Goal: Check status: Check status

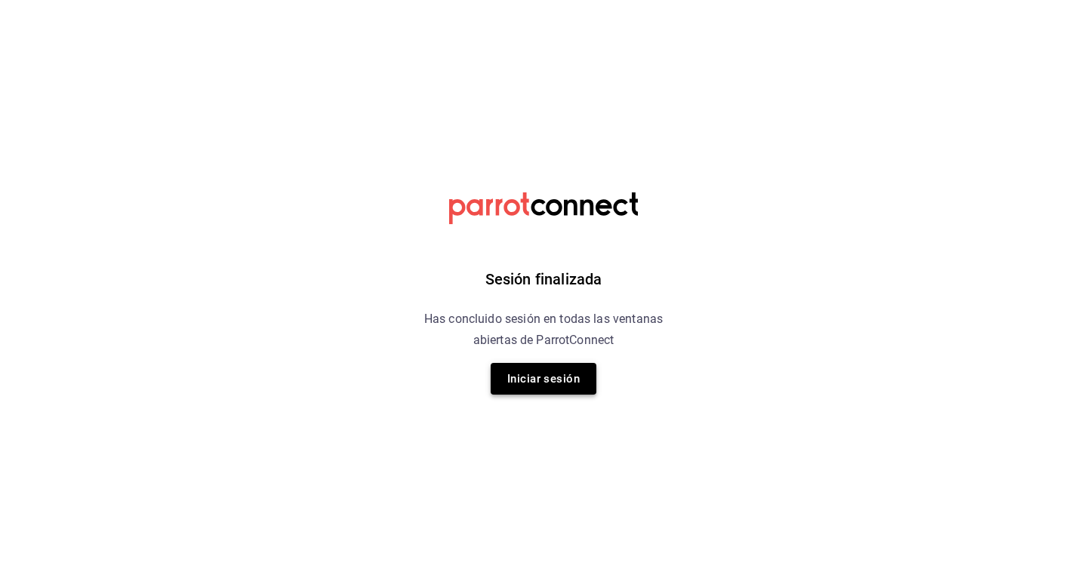
click at [523, 380] on button "Iniciar sesión" at bounding box center [544, 379] width 106 height 32
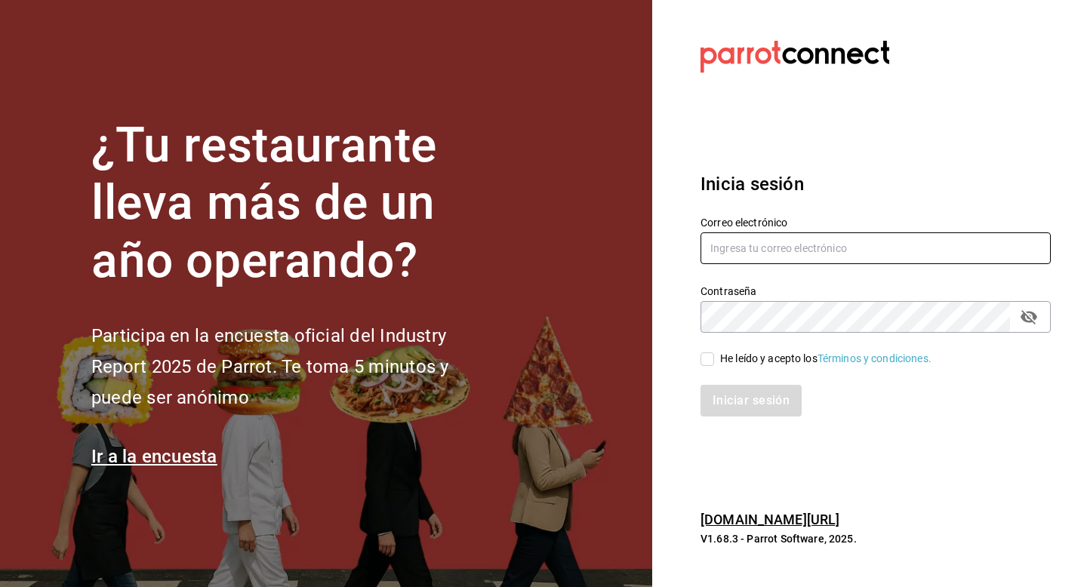
click at [743, 242] on input "text" at bounding box center [876, 249] width 350 height 32
type input "luisart2107@gmail.com"
click at [707, 357] on input "He leído y acepto los Términos y condiciones." at bounding box center [708, 360] width 14 height 14
checkbox input "true"
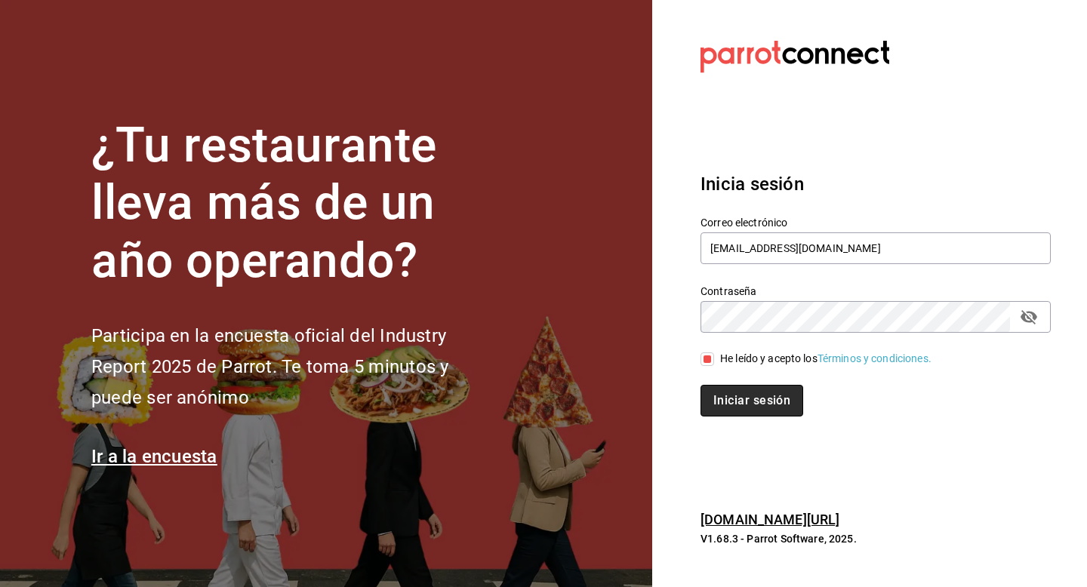
click at [723, 392] on button "Iniciar sesión" at bounding box center [752, 401] width 103 height 32
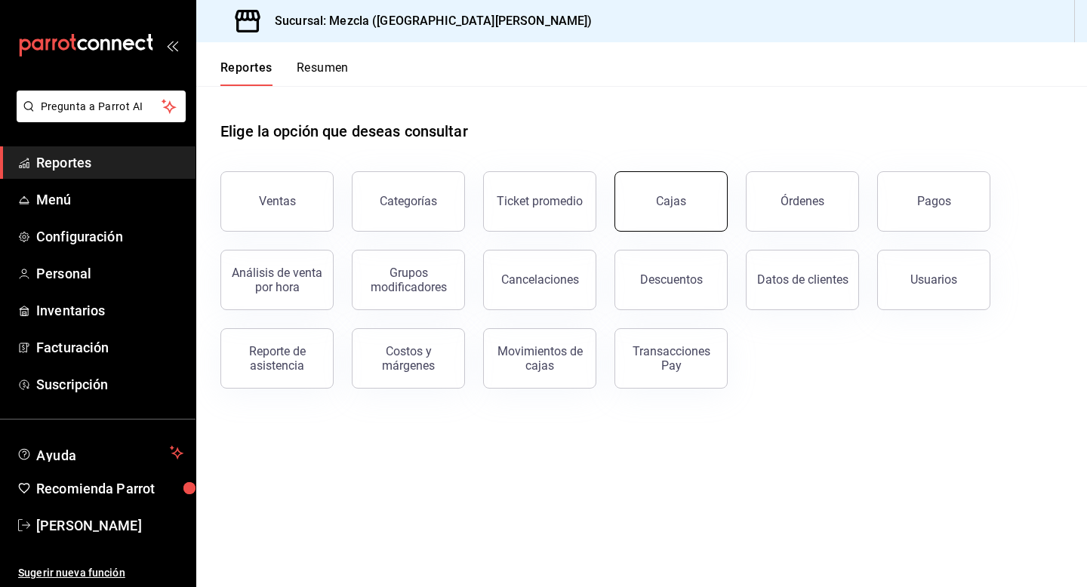
click at [694, 186] on button "Cajas" at bounding box center [671, 201] width 113 height 60
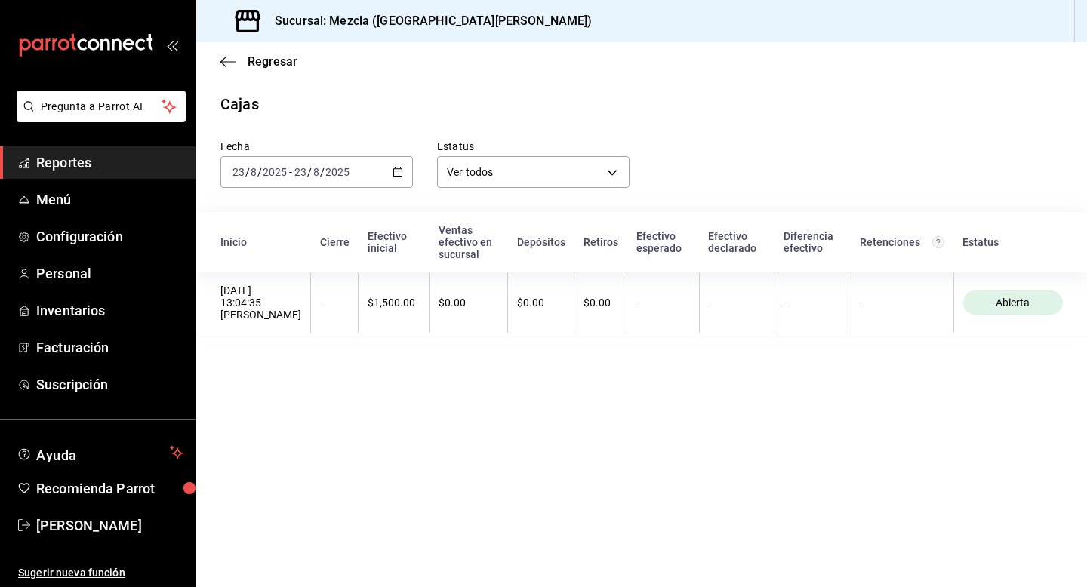
click at [382, 174] on div "2025-08-23 23 / 8 / 2025 - 2025-08-23 23 / 8 / 2025" at bounding box center [316, 172] width 193 height 32
click at [307, 285] on span "Semana actual" at bounding box center [291, 286] width 117 height 16
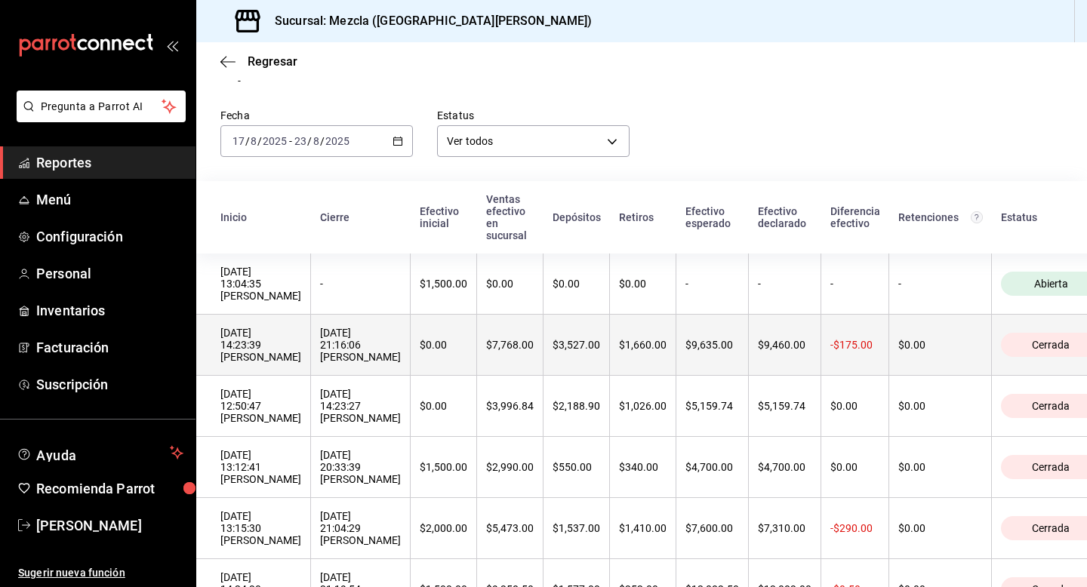
scroll to position [114, 0]
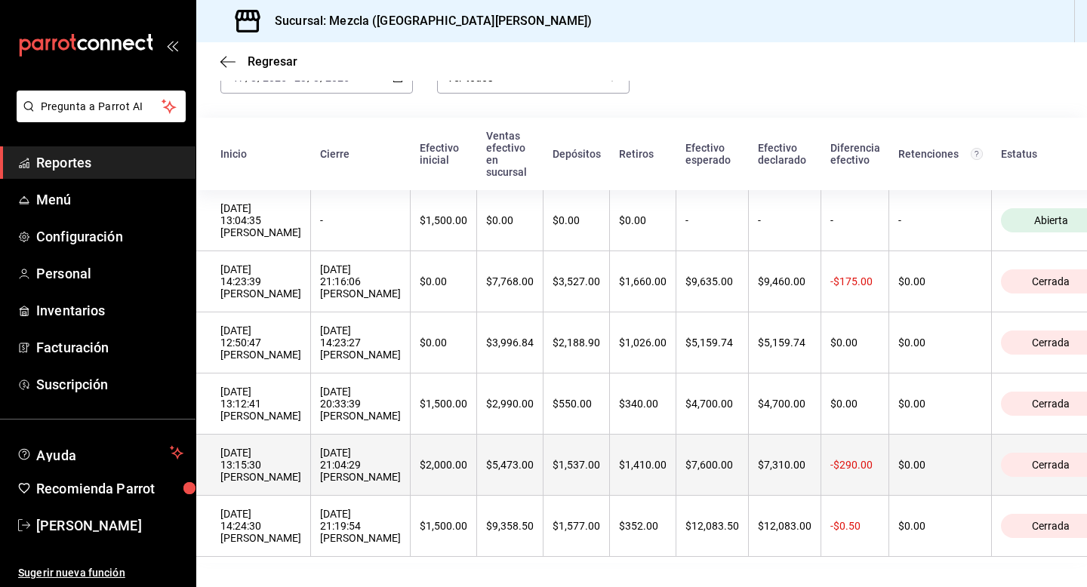
click at [411, 460] on th "$2,000.00" at bounding box center [444, 465] width 66 height 61
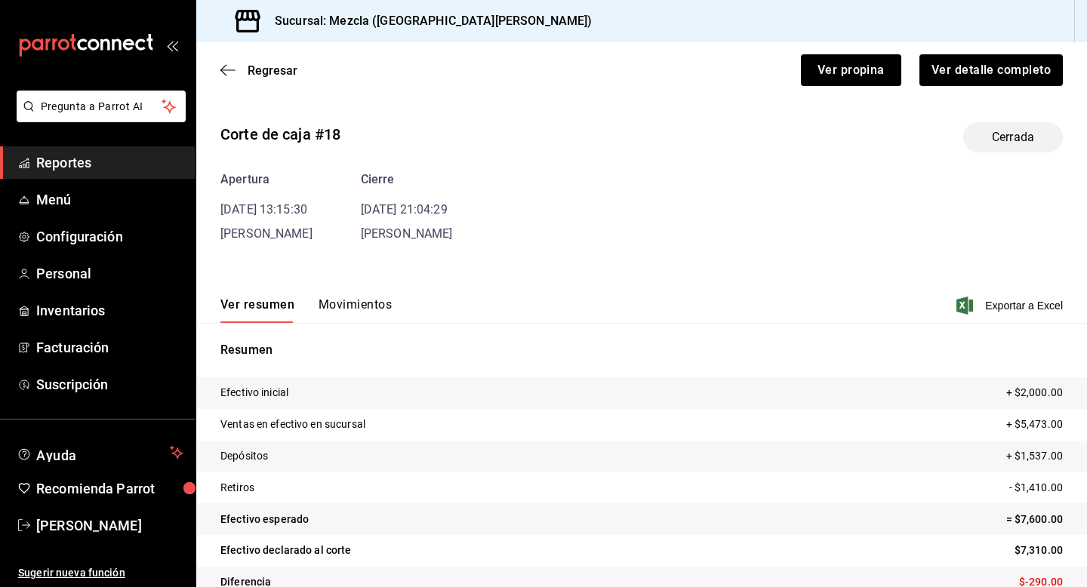
scroll to position [29, 0]
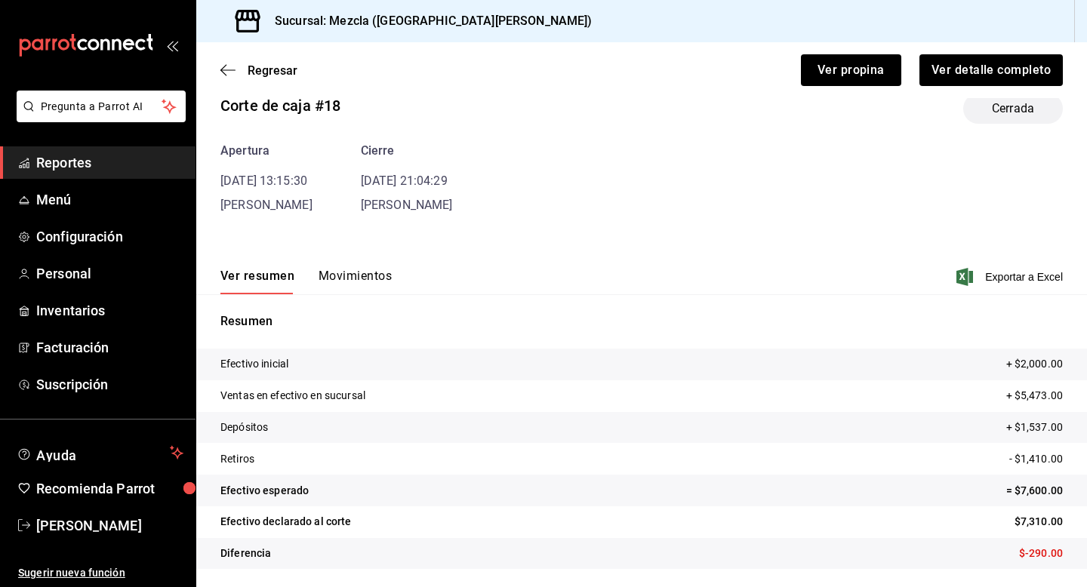
click at [357, 271] on button "Movimientos" at bounding box center [355, 282] width 73 height 26
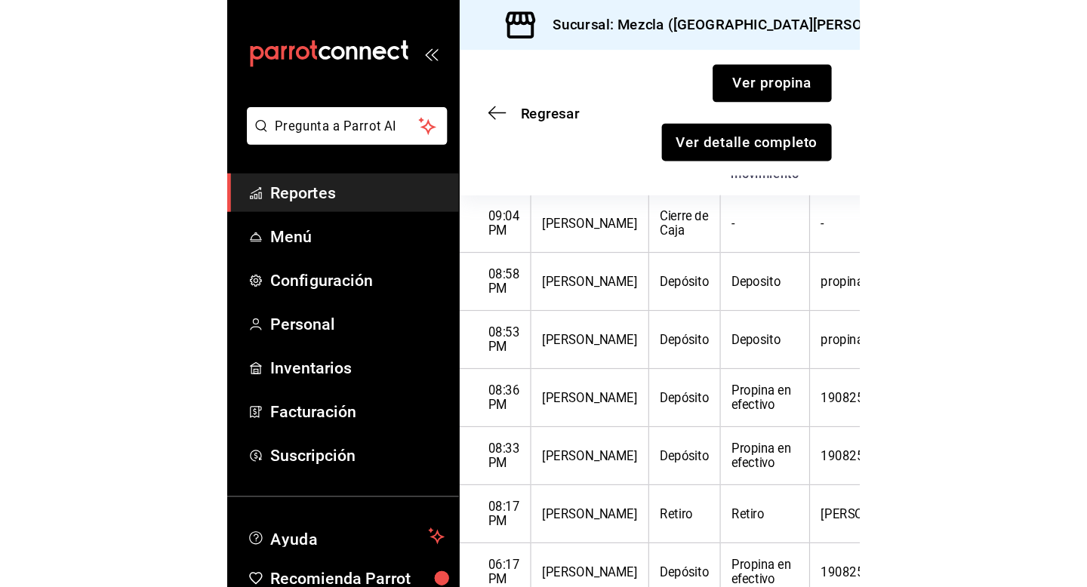
scroll to position [165, 0]
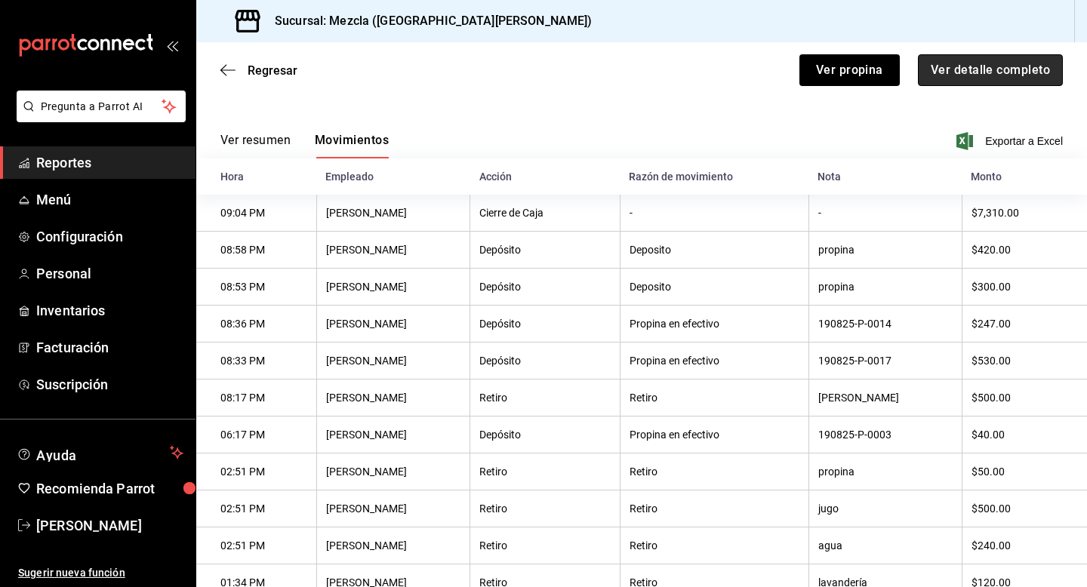
click at [1028, 64] on button "Ver detalle completo" at bounding box center [990, 70] width 145 height 32
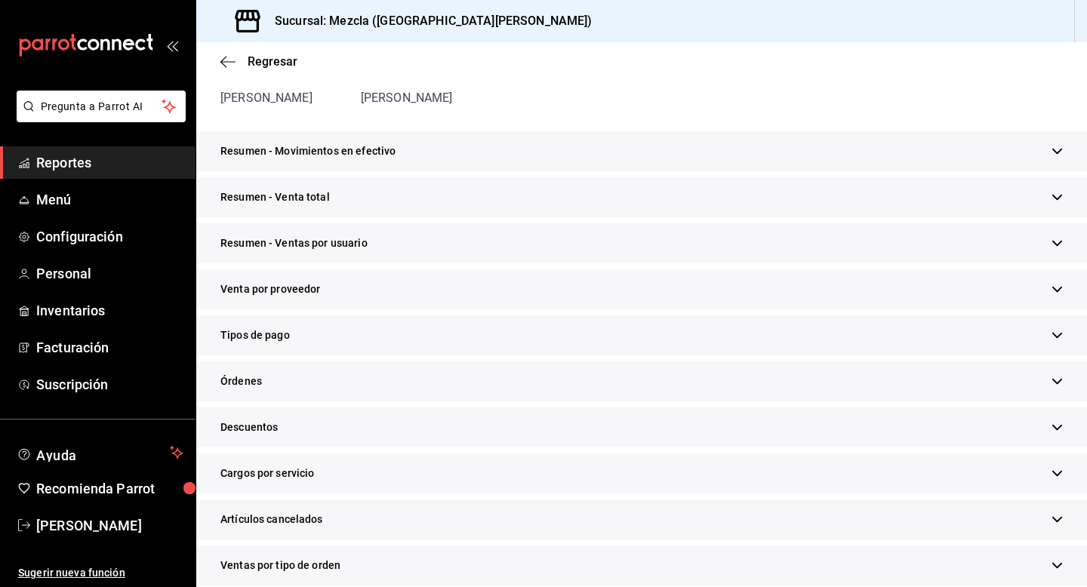
scroll to position [398, 0]
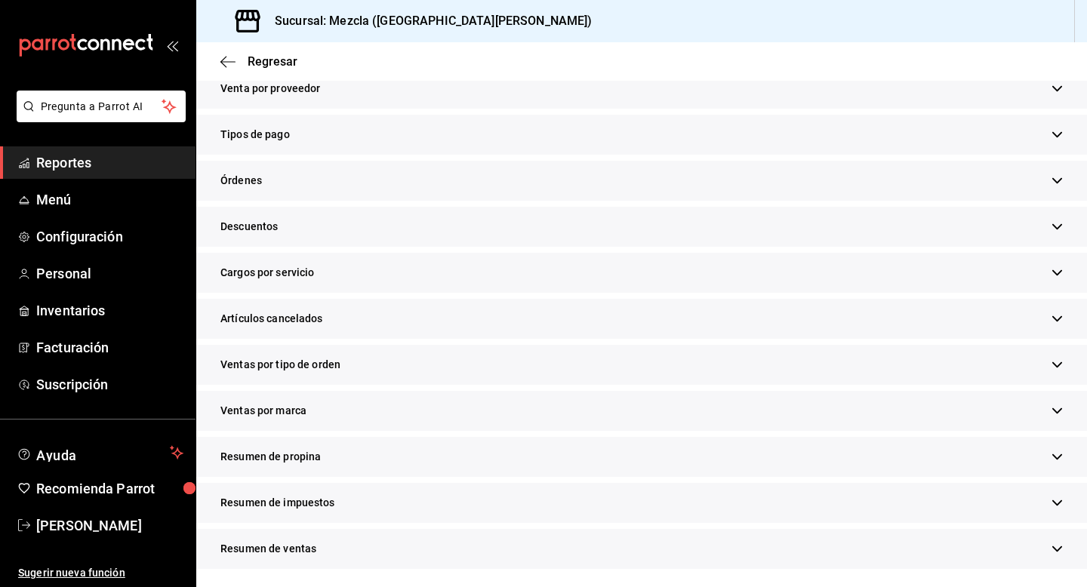
click at [291, 442] on div "Resumen de propina" at bounding box center [641, 457] width 891 height 40
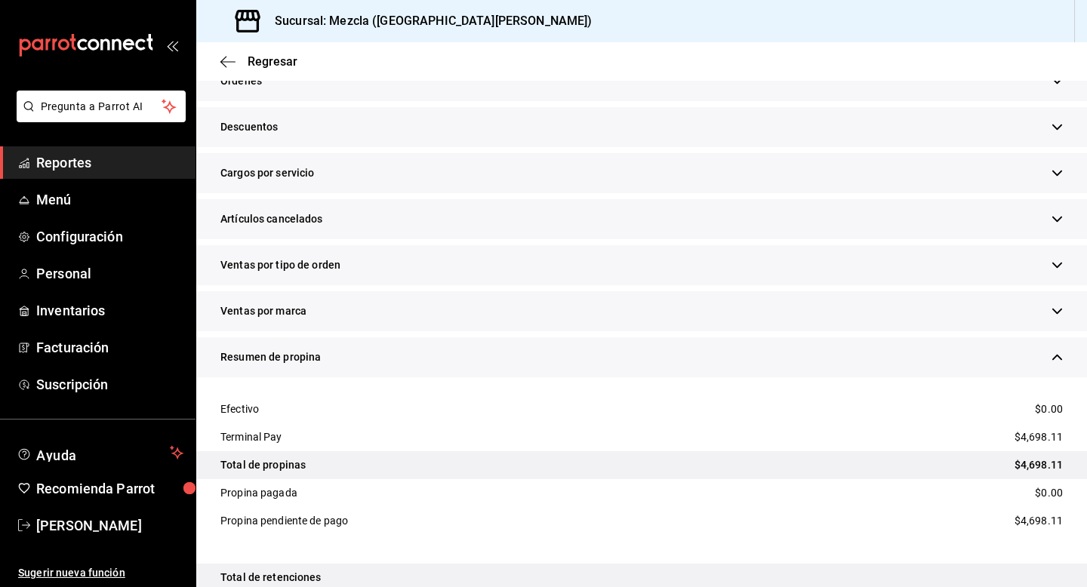
scroll to position [0, 0]
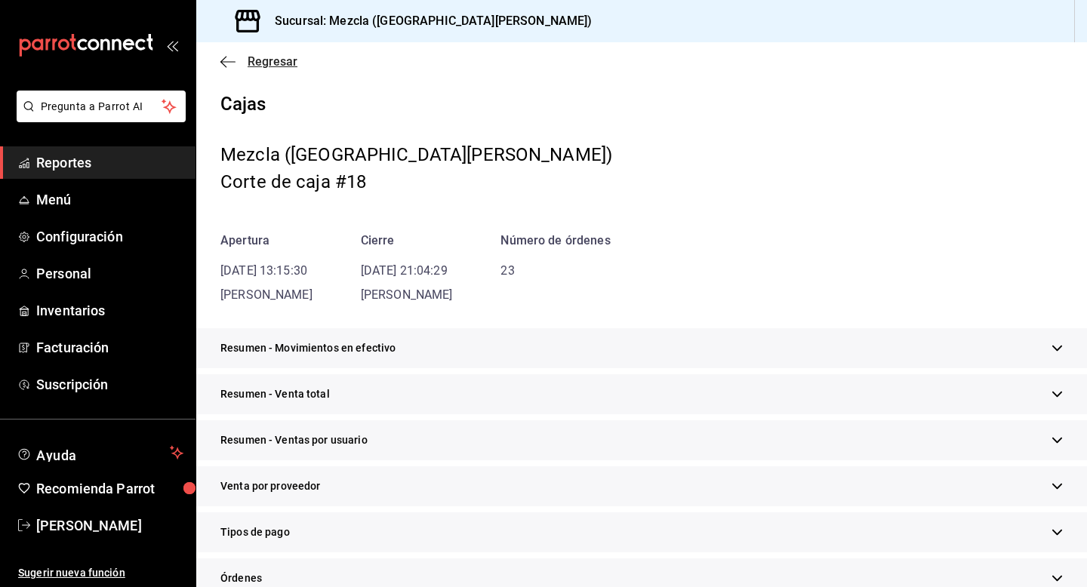
click at [237, 61] on span "Regresar" at bounding box center [258, 61] width 77 height 14
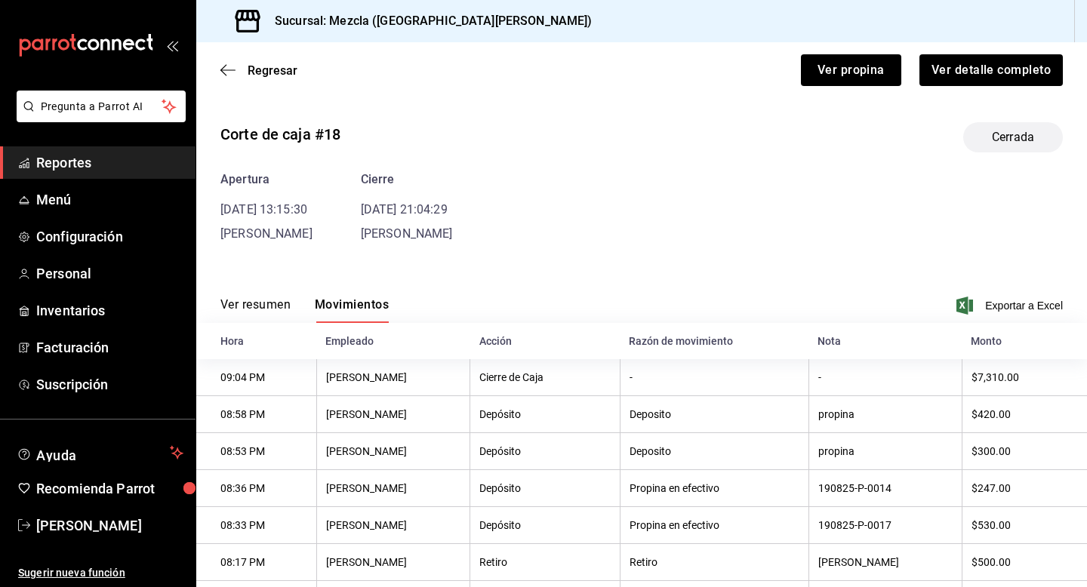
click at [237, 60] on div "Regresar Ver propina Ver detalle completo" at bounding box center [641, 70] width 891 height 56
click at [224, 65] on icon "button" at bounding box center [227, 70] width 15 height 14
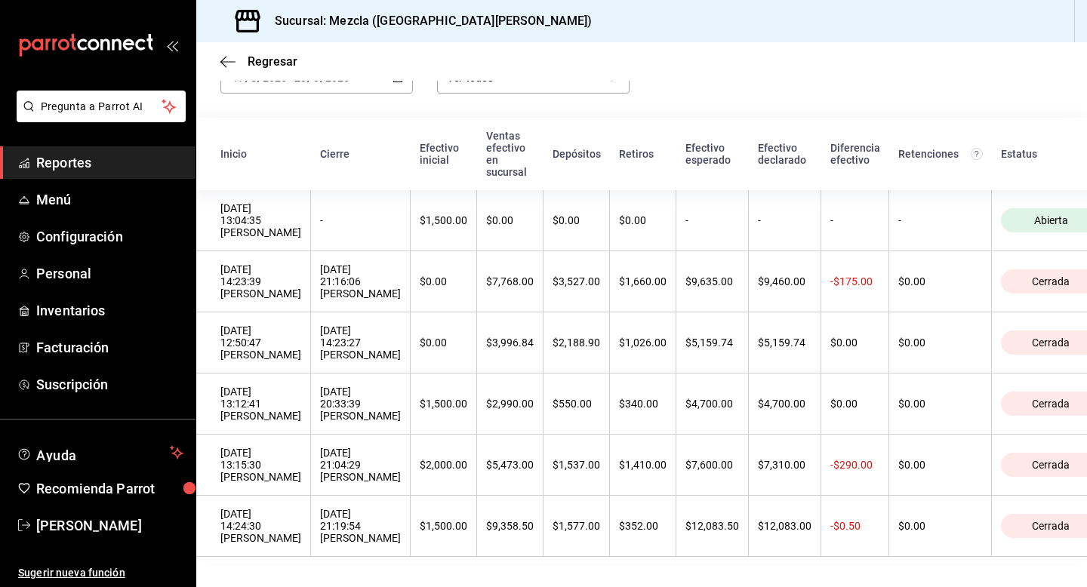
scroll to position [114, 0]
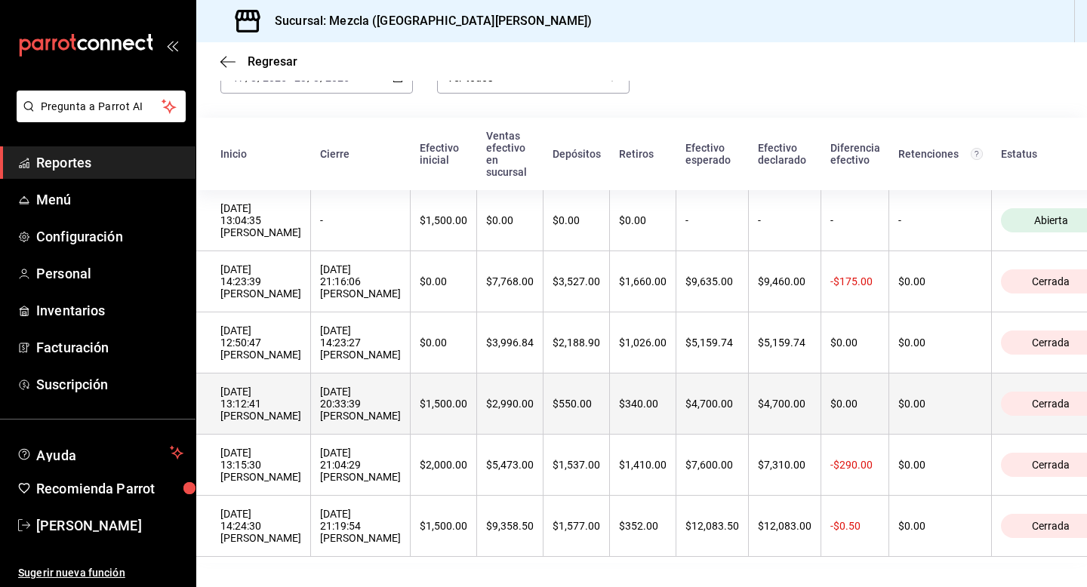
click at [364, 404] on div "20/08/2025 20:33:39 Irasema Saenz" at bounding box center [360, 404] width 81 height 36
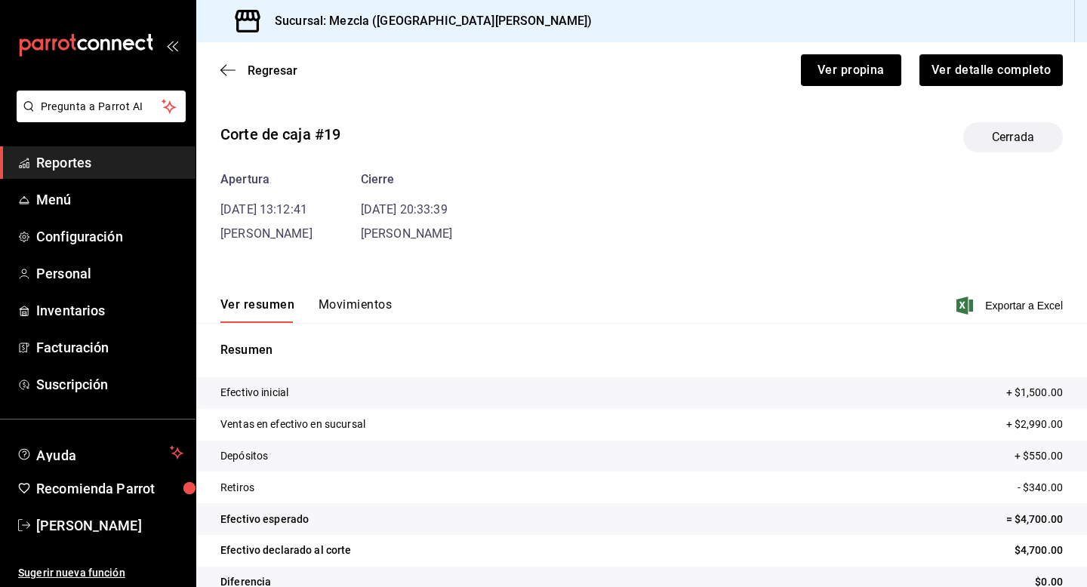
scroll to position [29, 0]
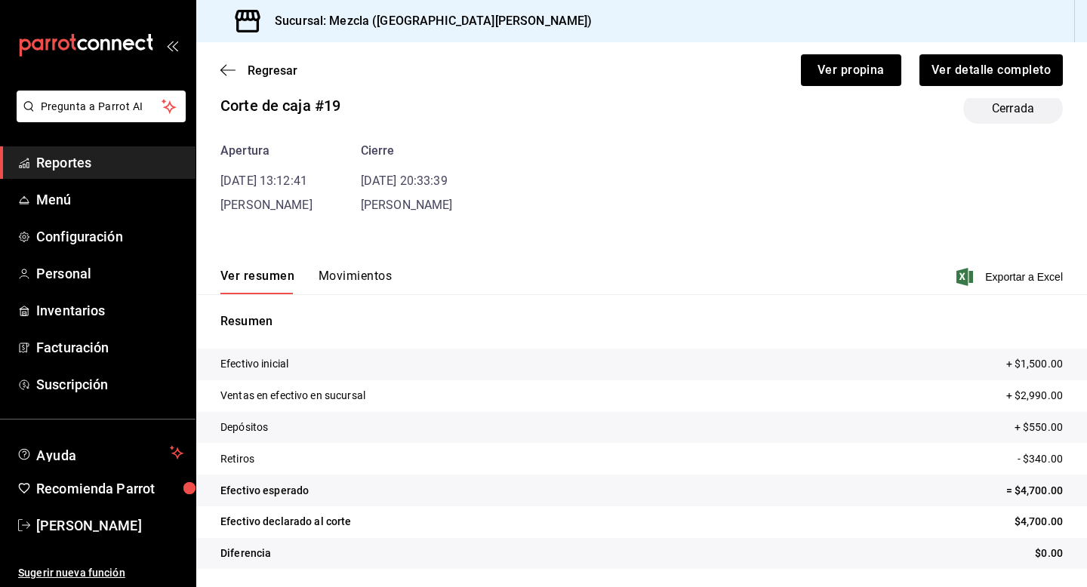
click at [368, 278] on button "Movimientos" at bounding box center [355, 282] width 73 height 26
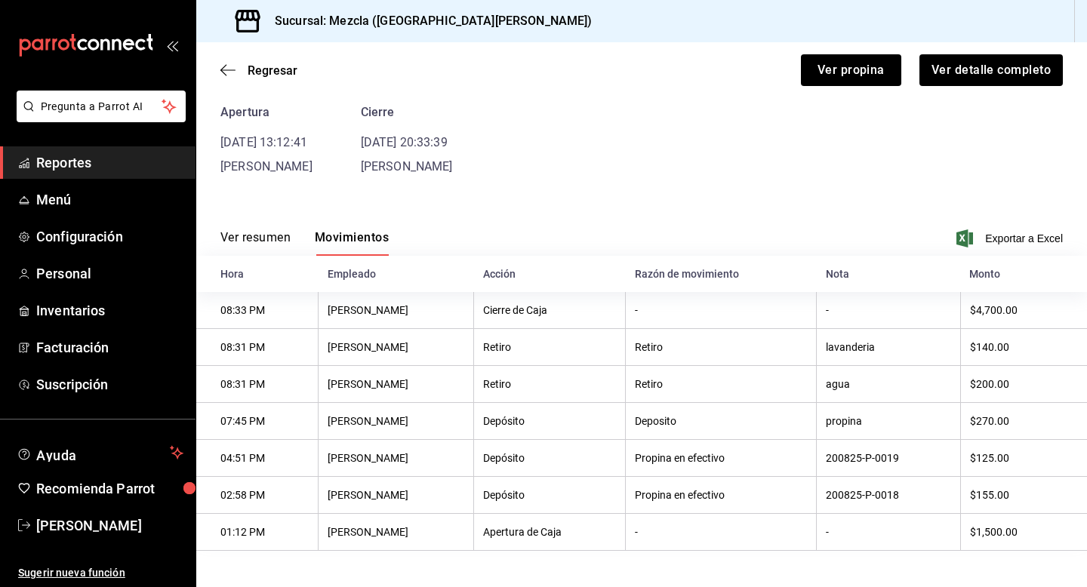
scroll to position [69, 0]
click at [977, 66] on button "Ver detalle completo" at bounding box center [990, 70] width 145 height 32
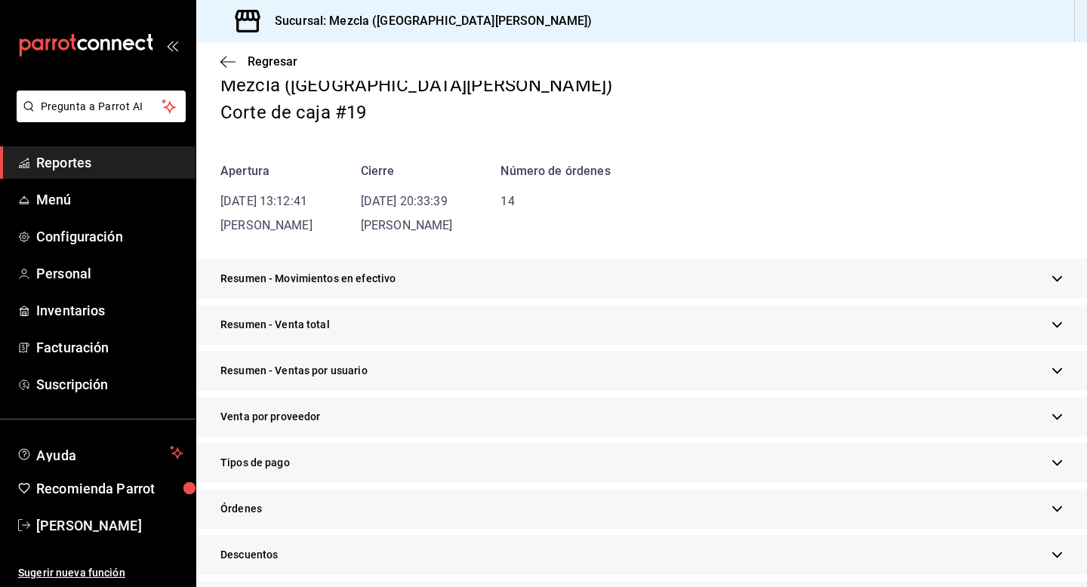
scroll to position [398, 0]
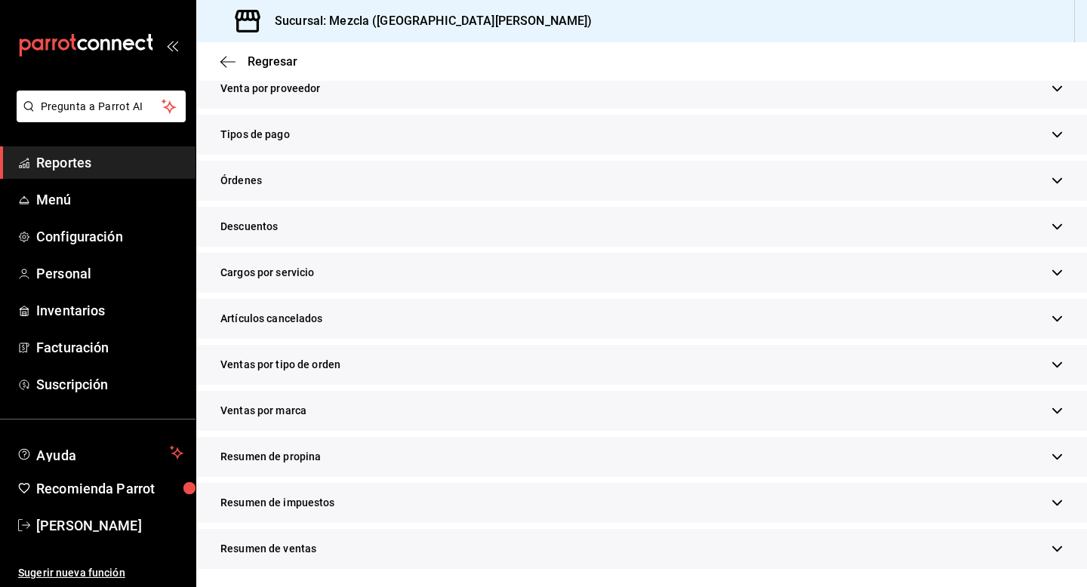
click at [442, 452] on div "Resumen de propina" at bounding box center [641, 457] width 891 height 40
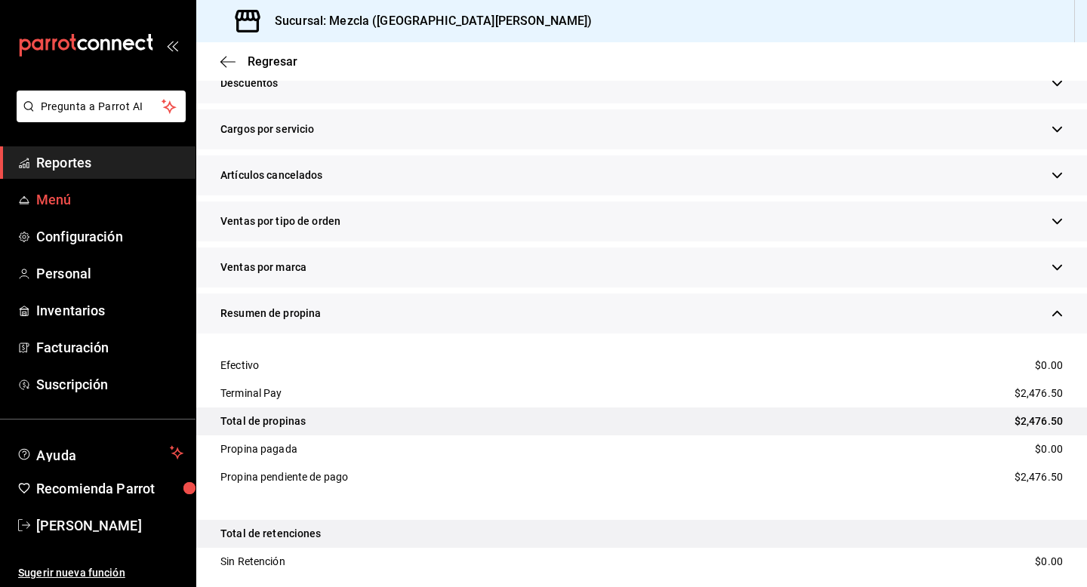
scroll to position [0, 0]
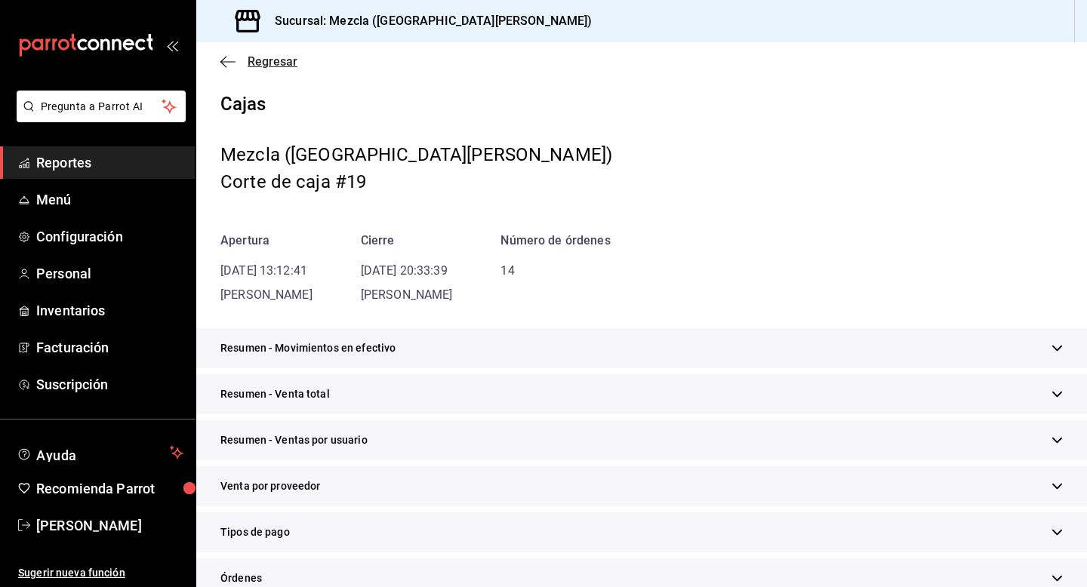
click at [225, 57] on icon "button" at bounding box center [223, 61] width 6 height 11
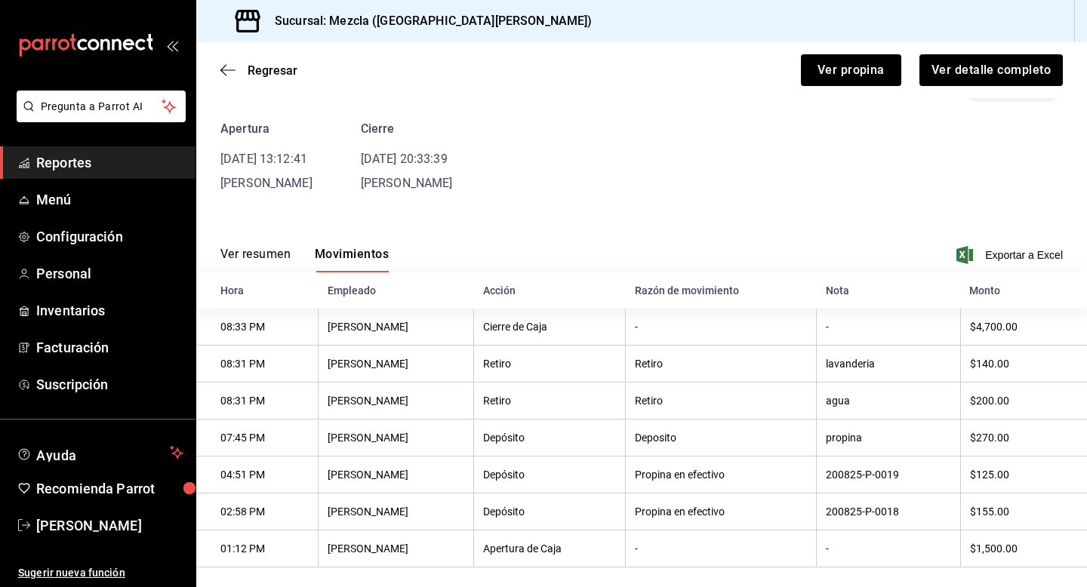
scroll to position [70, 0]
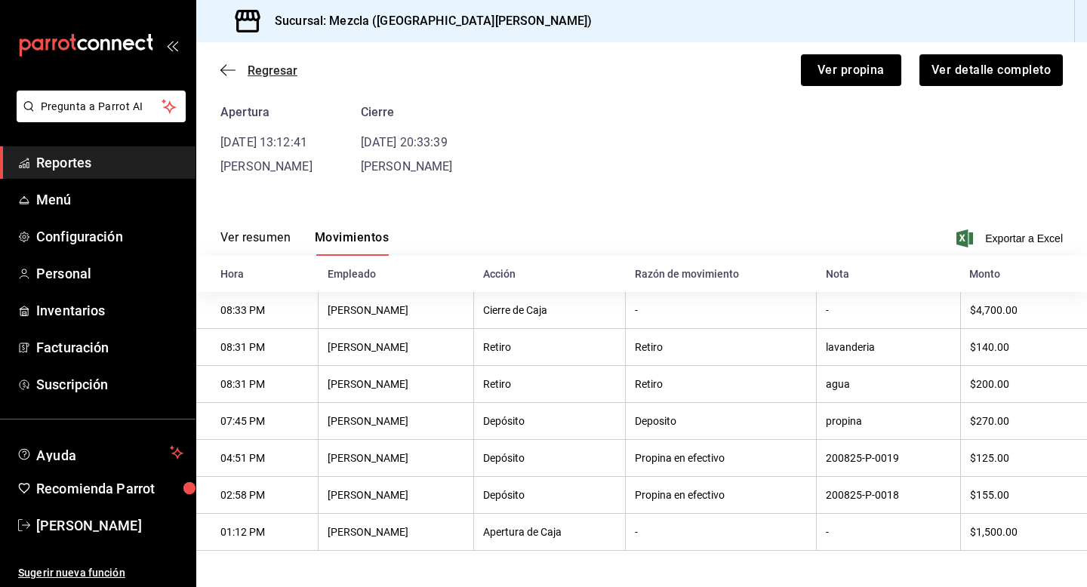
click at [245, 69] on span "Regresar" at bounding box center [258, 70] width 77 height 14
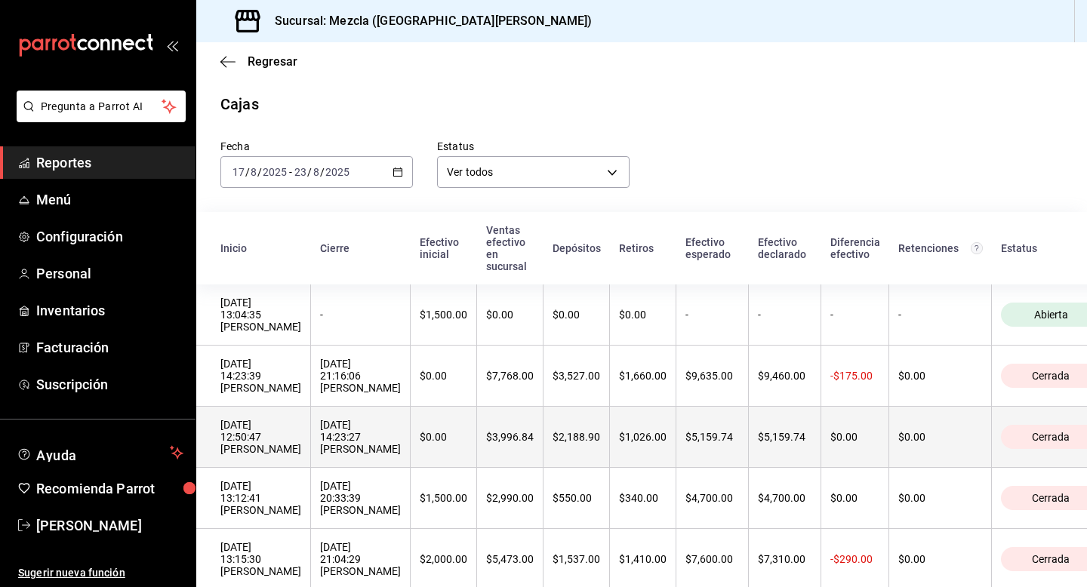
click at [350, 455] on div "22/08/2025 14:23:27 Irasema Saenz" at bounding box center [360, 437] width 81 height 36
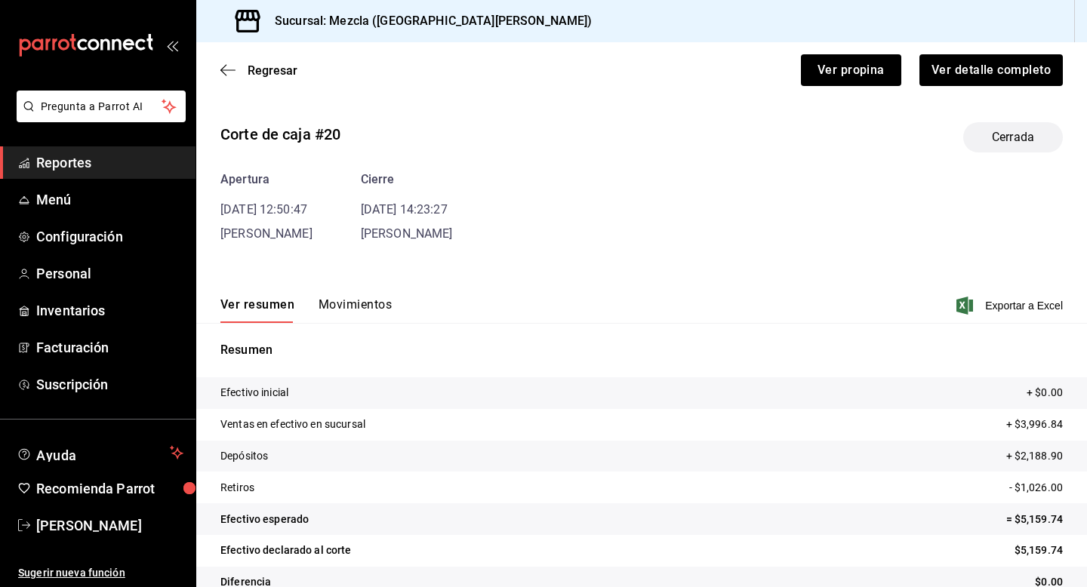
click at [384, 317] on button "Movimientos" at bounding box center [355, 310] width 73 height 26
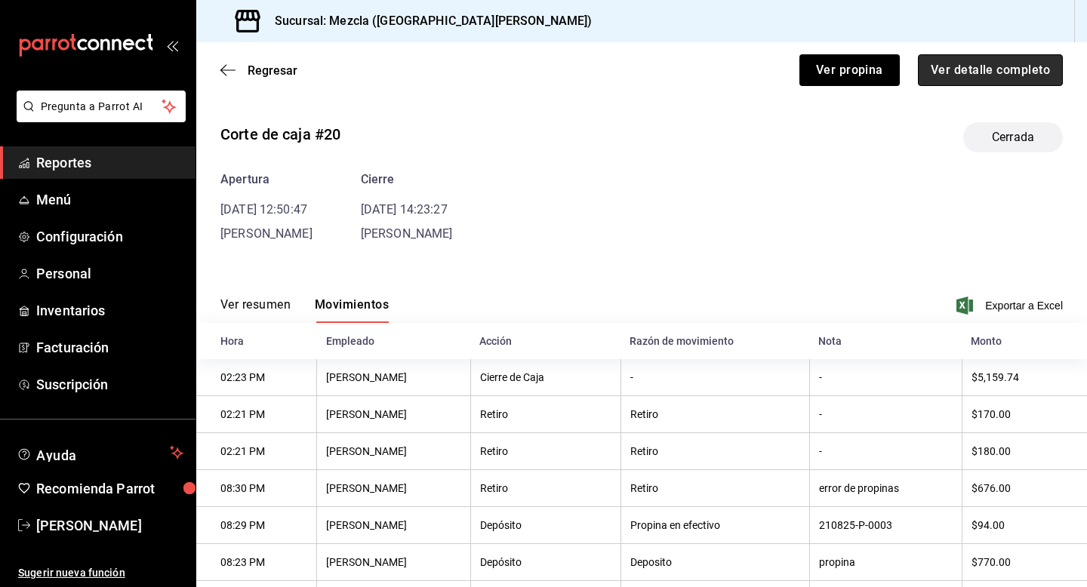
click at [1042, 76] on button "Ver detalle completo" at bounding box center [990, 70] width 145 height 32
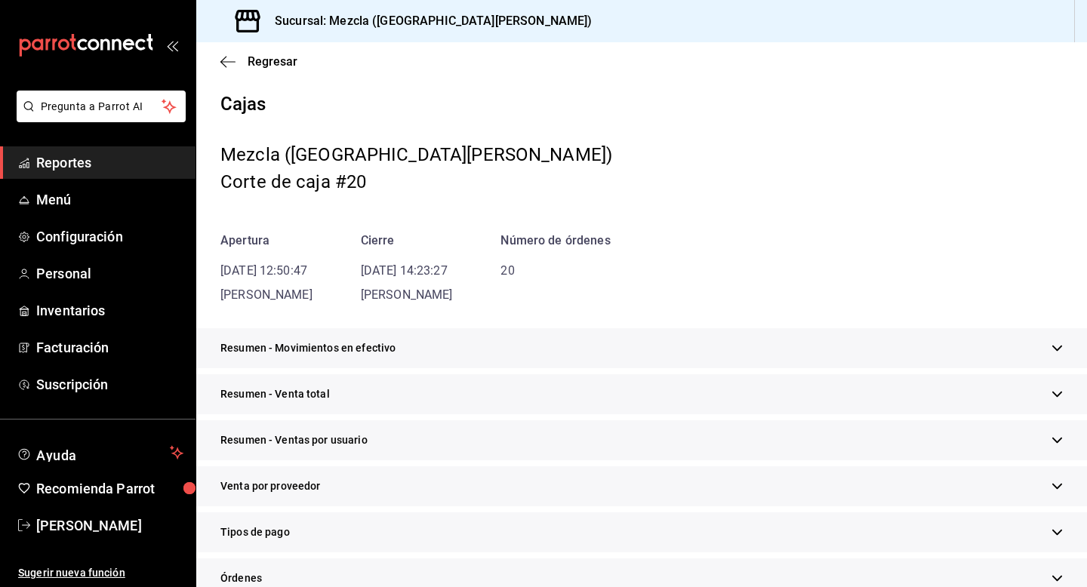
scroll to position [398, 0]
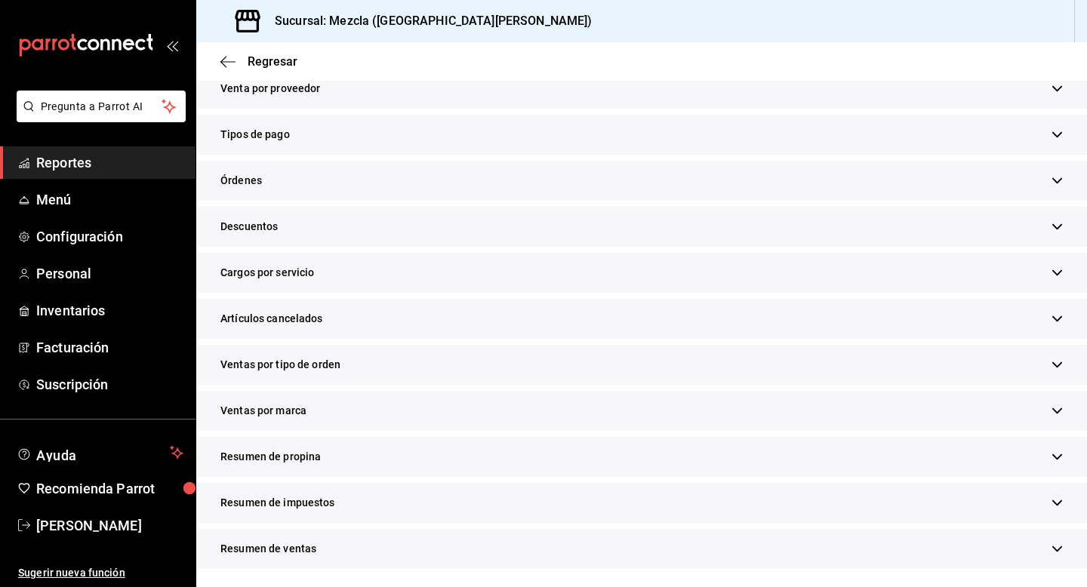
click at [337, 455] on div "Resumen de propina" at bounding box center [641, 457] width 891 height 40
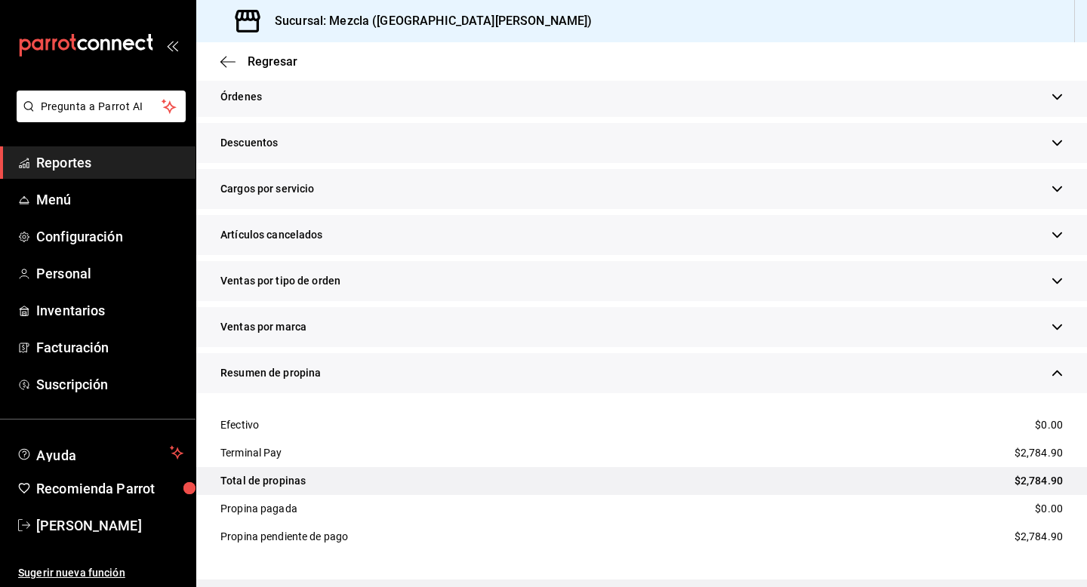
scroll to position [0, 0]
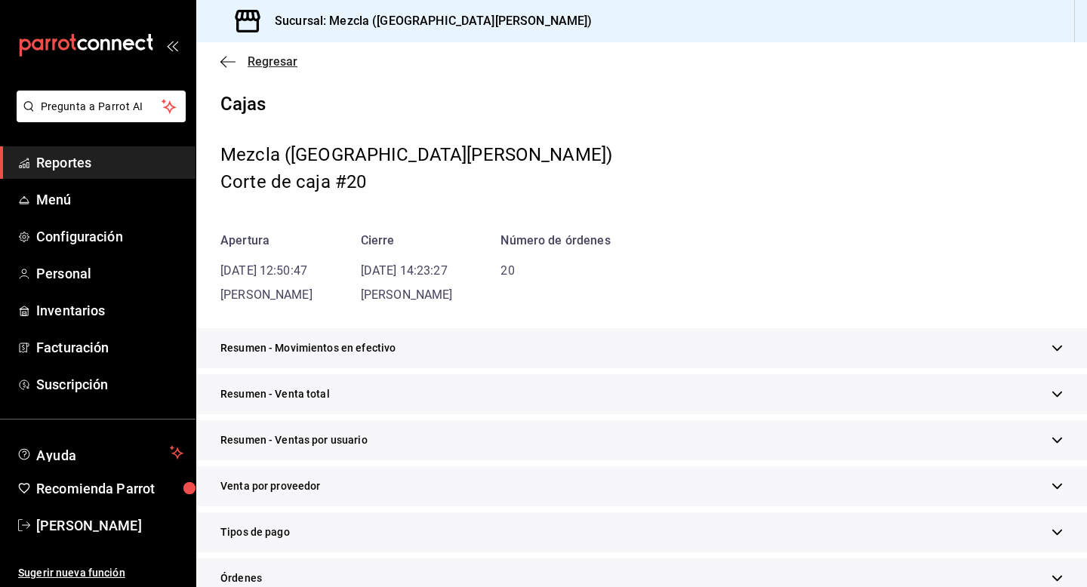
click at [220, 59] on icon "button" at bounding box center [227, 62] width 15 height 14
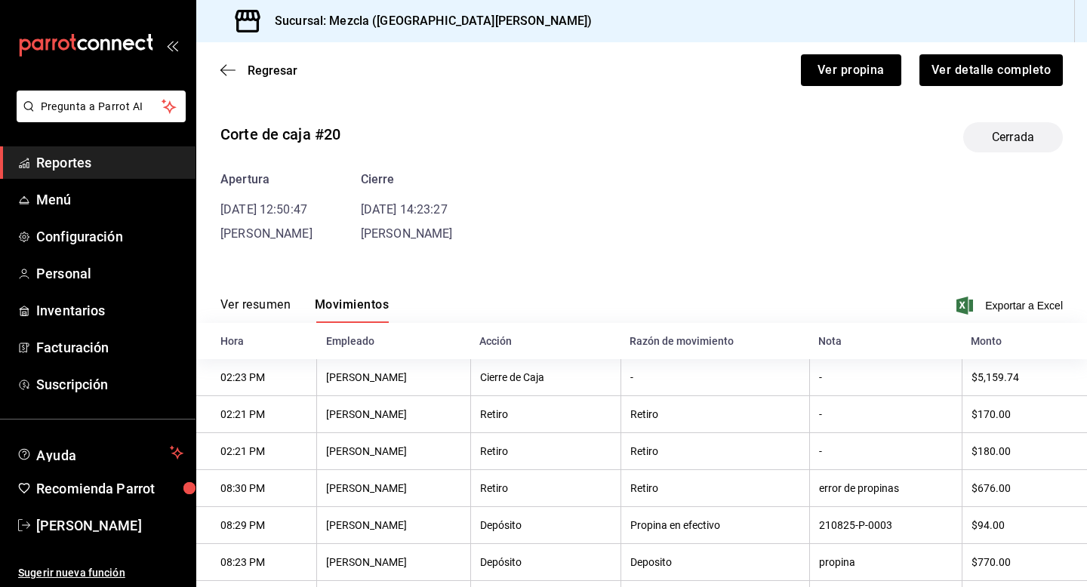
scroll to position [23, 0]
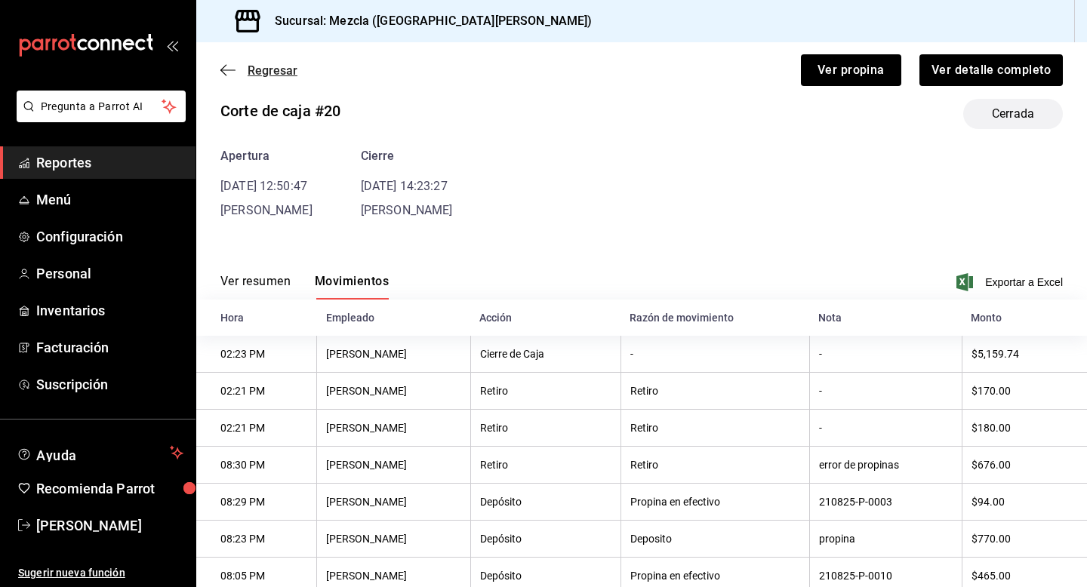
click at [227, 63] on icon "button" at bounding box center [227, 70] width 15 height 14
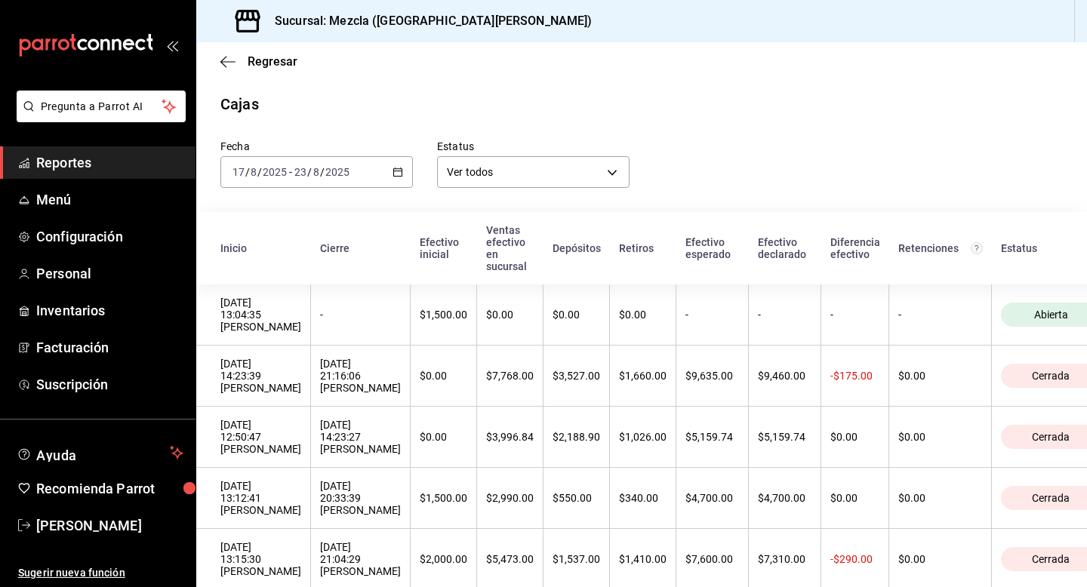
scroll to position [47, 0]
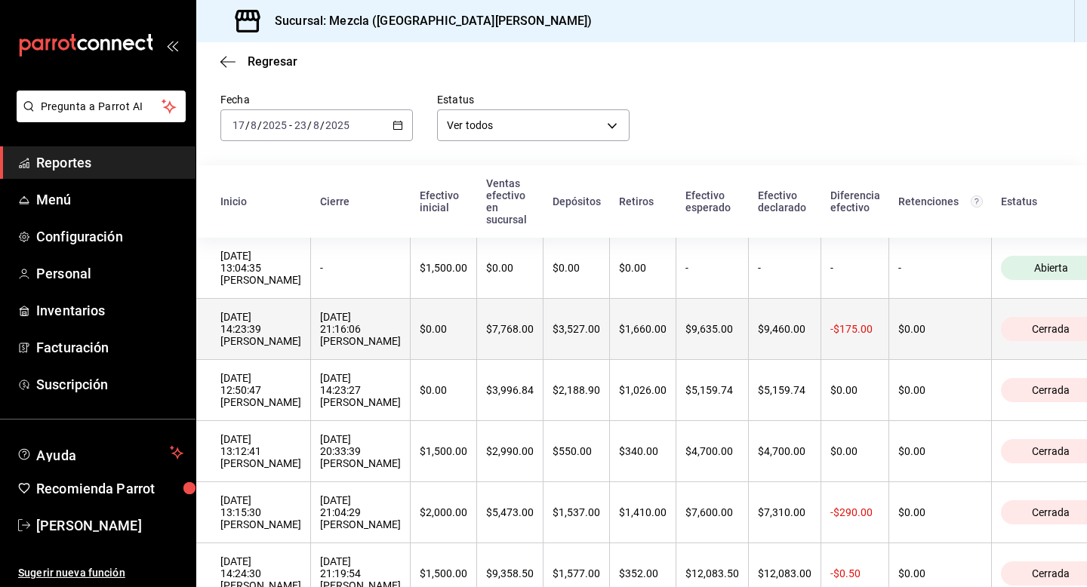
click at [313, 356] on th "22/08/2025 21:16:06 Luis Abrego" at bounding box center [361, 329] width 100 height 61
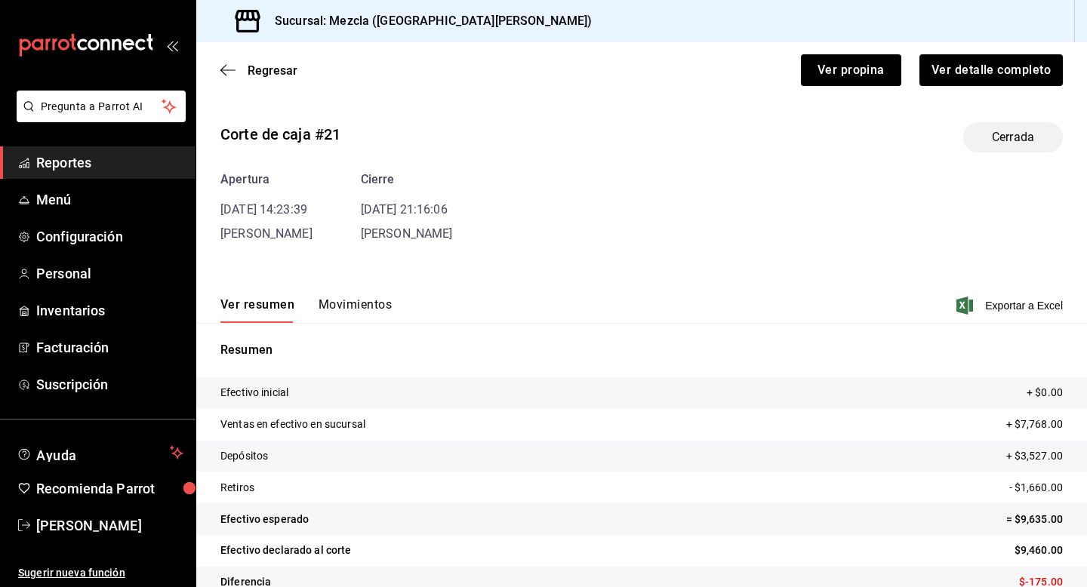
click at [365, 300] on button "Movimientos" at bounding box center [355, 310] width 73 height 26
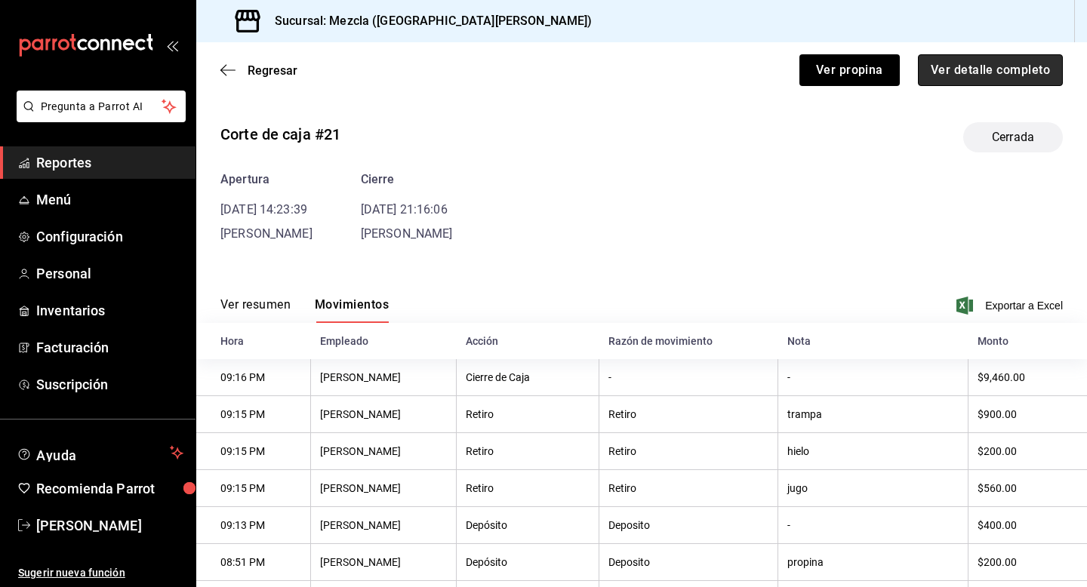
click at [969, 62] on button "Ver detalle completo" at bounding box center [990, 70] width 145 height 32
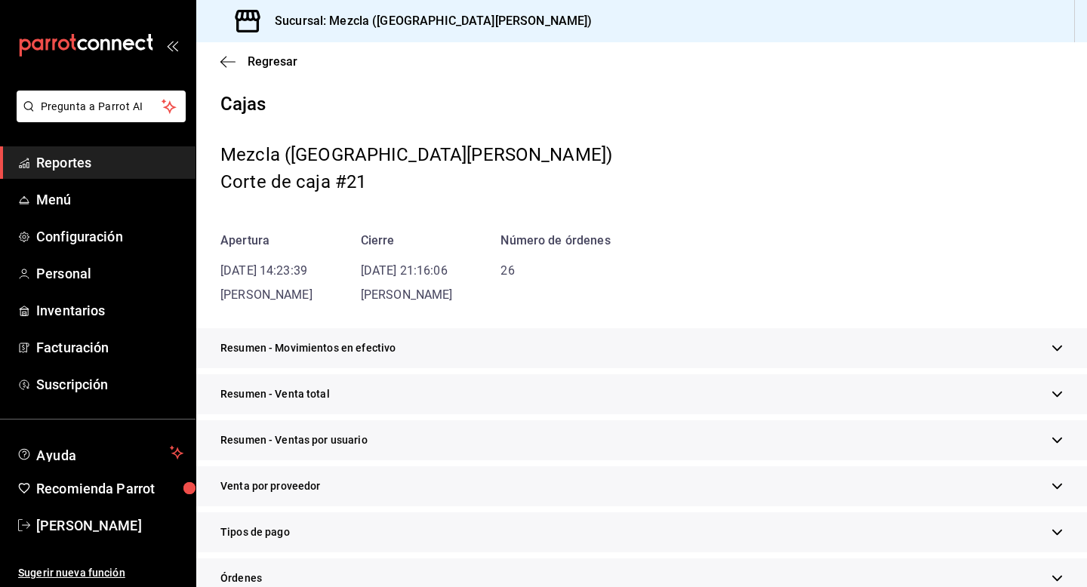
scroll to position [398, 0]
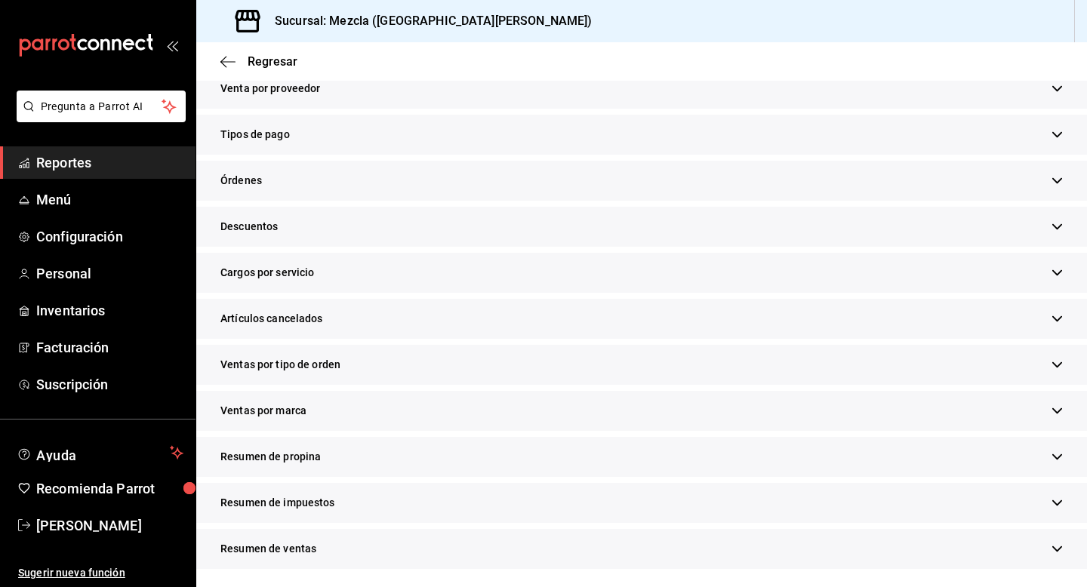
click at [479, 452] on div "Resumen de propina" at bounding box center [641, 457] width 891 height 40
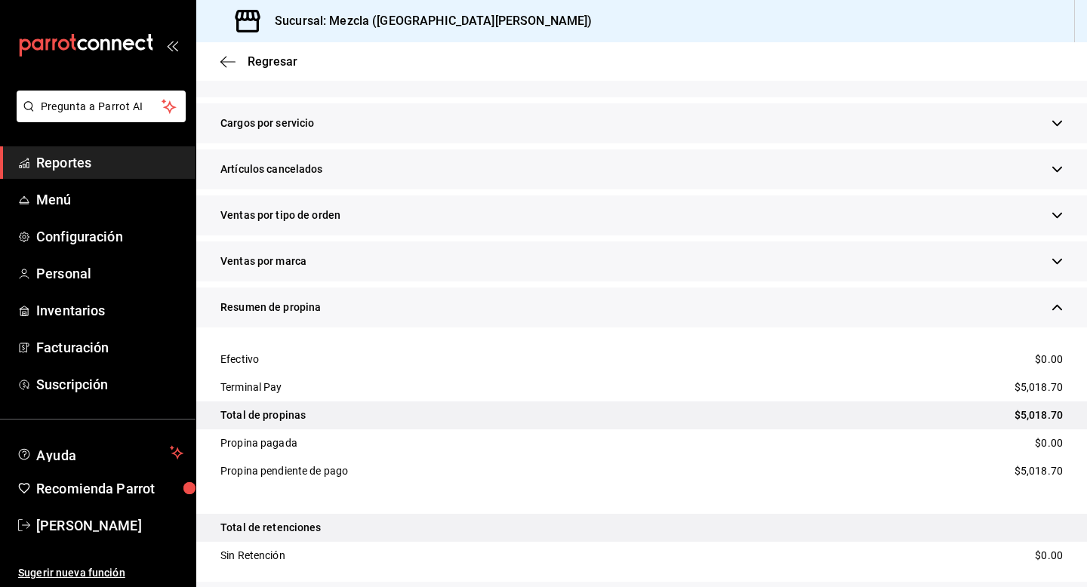
scroll to position [547, 0]
